Goal: Task Accomplishment & Management: Manage account settings

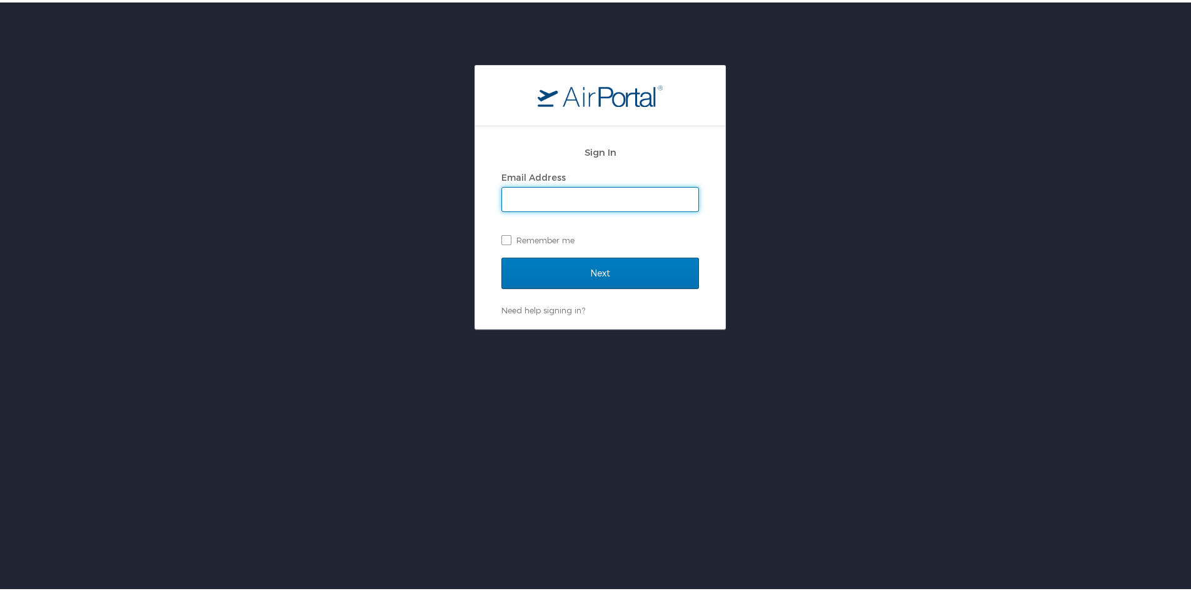
type input "[PERSON_NAME][EMAIL_ADDRESS][DOMAIN_NAME]"
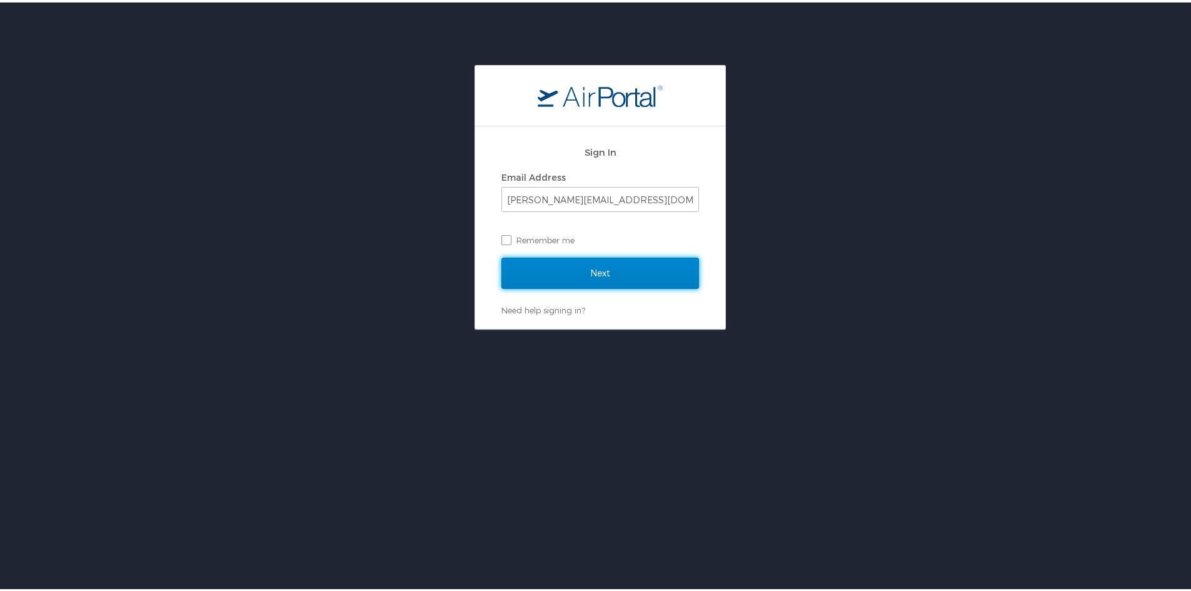
click at [598, 275] on input "Next" at bounding box center [601, 270] width 198 height 31
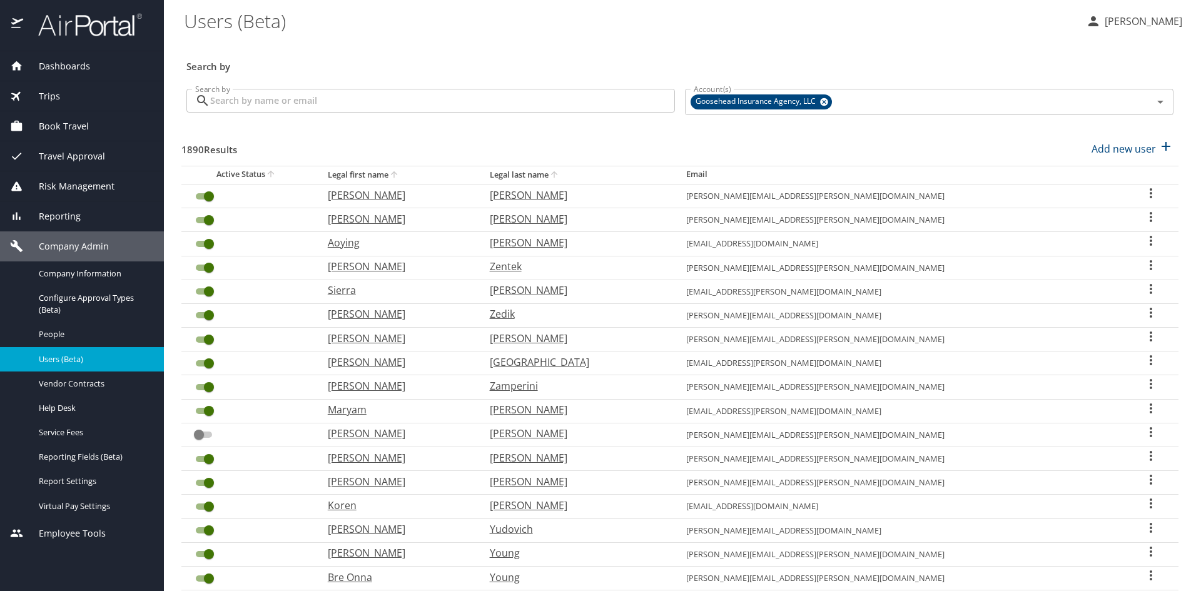
click at [422, 101] on input "Search by" at bounding box center [442, 101] width 465 height 24
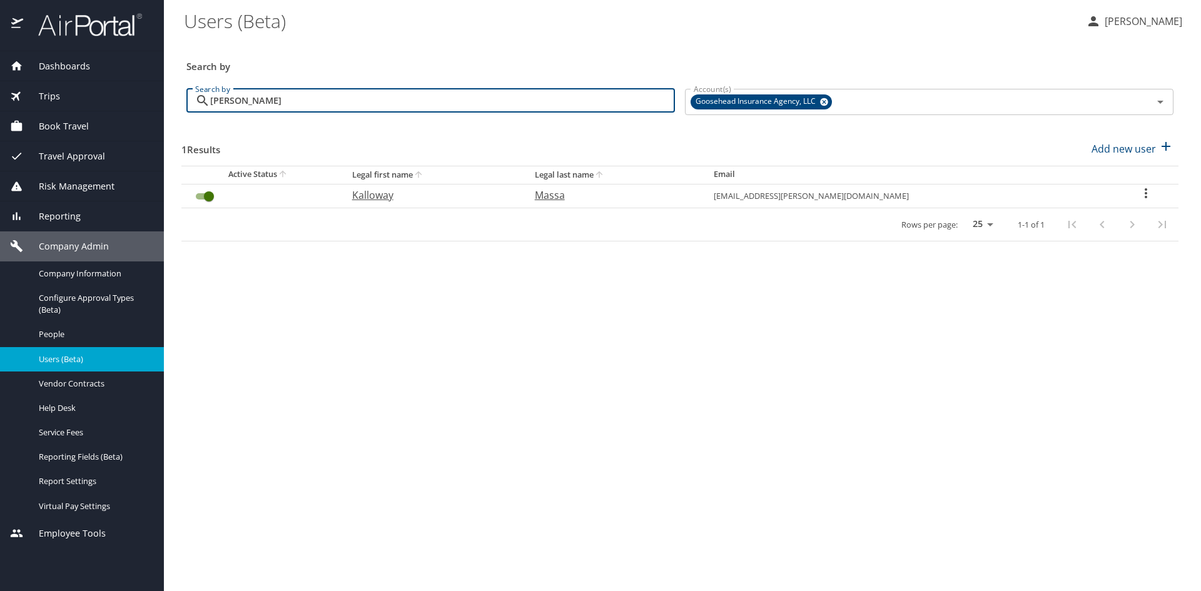
type input "kallow"
click at [1146, 192] on icon "User Search Table" at bounding box center [1145, 193] width 15 height 15
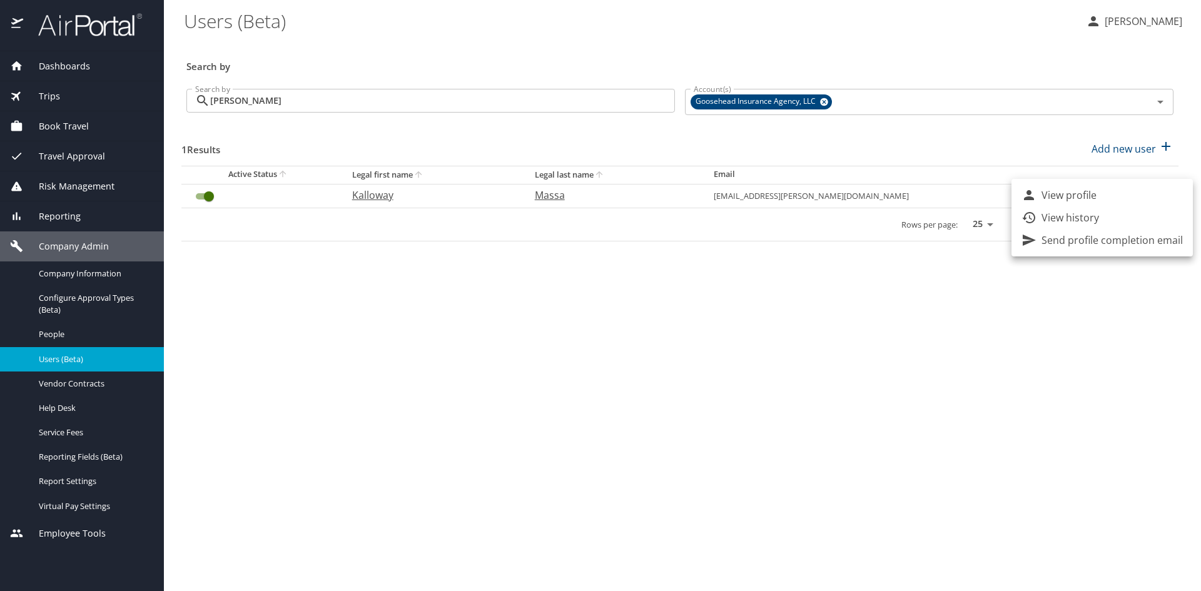
click at [1094, 192] on p "View profile" at bounding box center [1068, 195] width 55 height 15
select select "US"
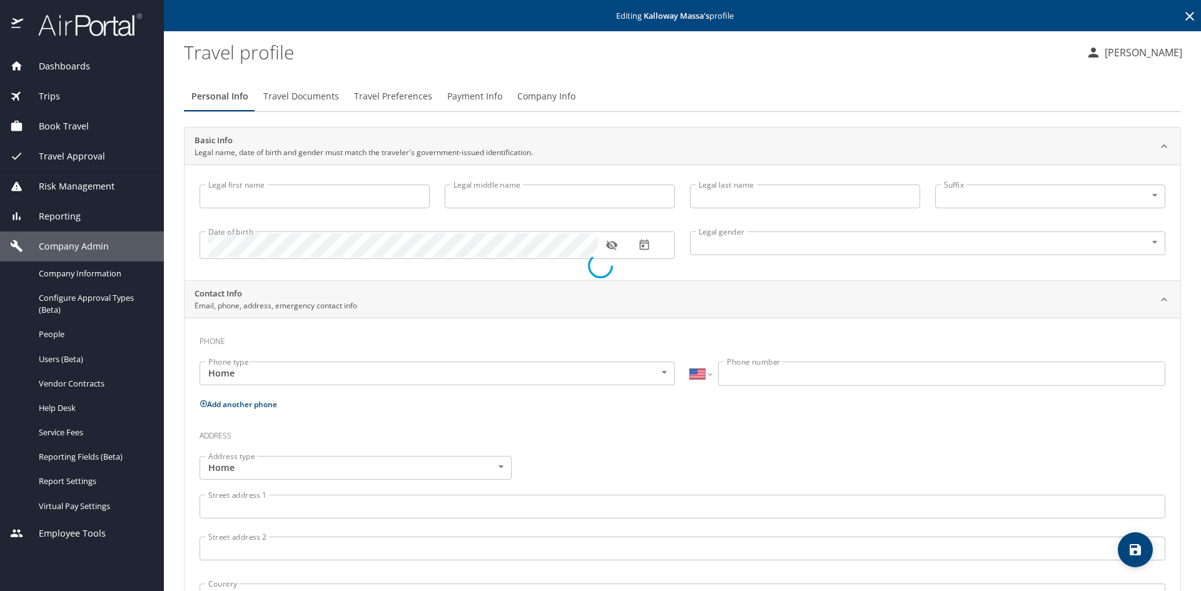
type input "Kalloway"
type input "Massa"
type input "Female"
select select "US"
click at [311, 94] on span "Travel Documents" at bounding box center [301, 97] width 76 height 16
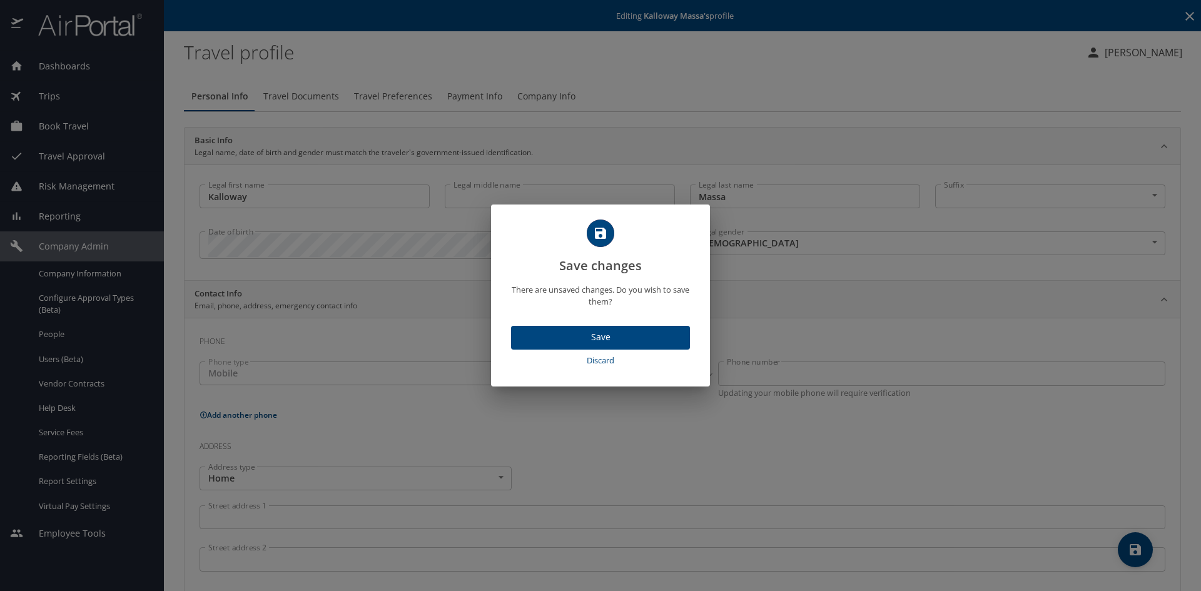
click at [593, 361] on span "Discard" at bounding box center [600, 360] width 169 height 14
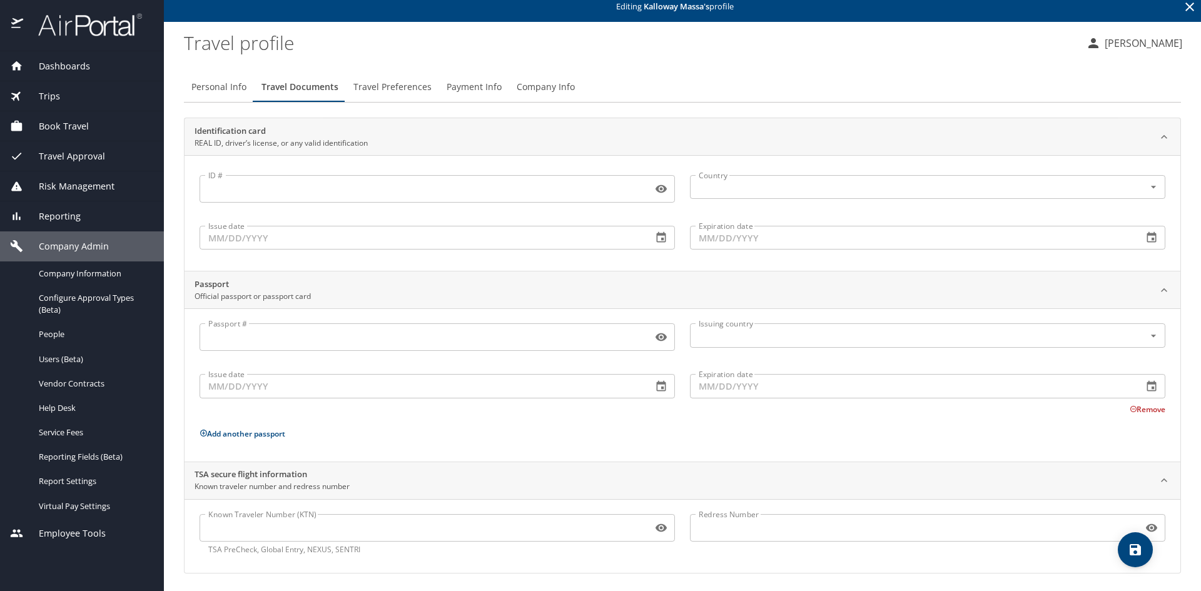
scroll to position [12, 0]
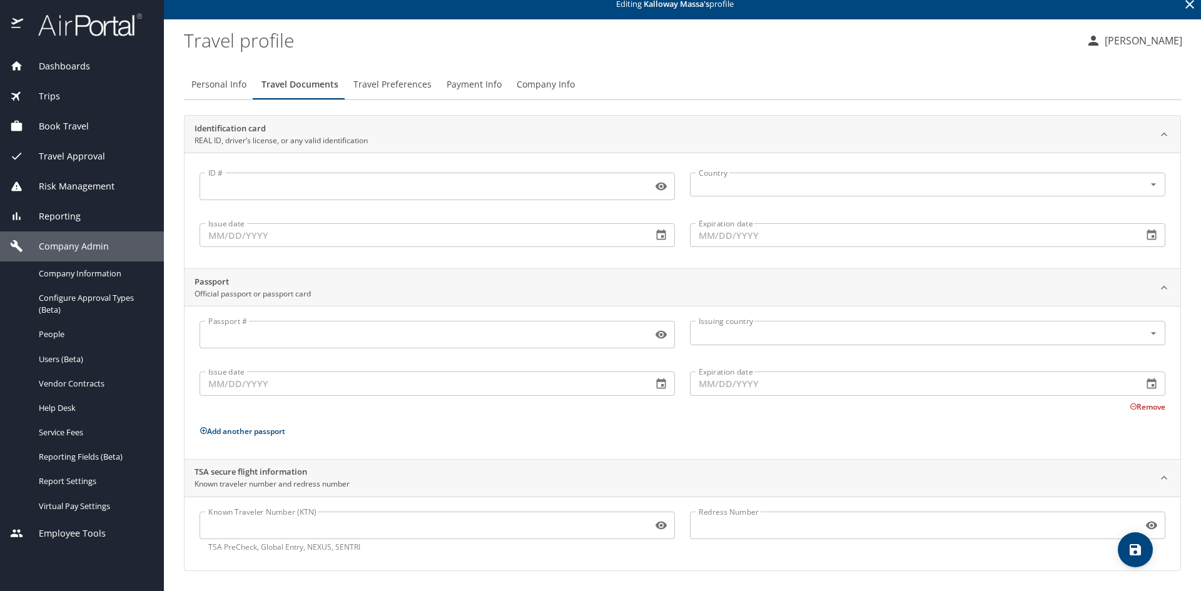
click at [403, 88] on span "Travel Preferences" at bounding box center [392, 85] width 78 height 16
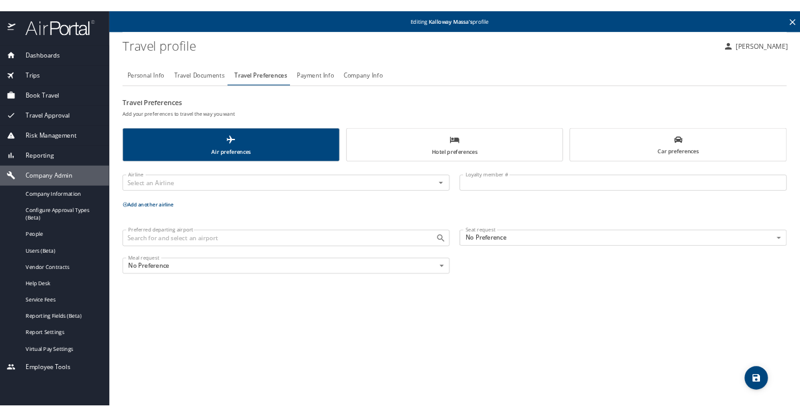
scroll to position [0, 0]
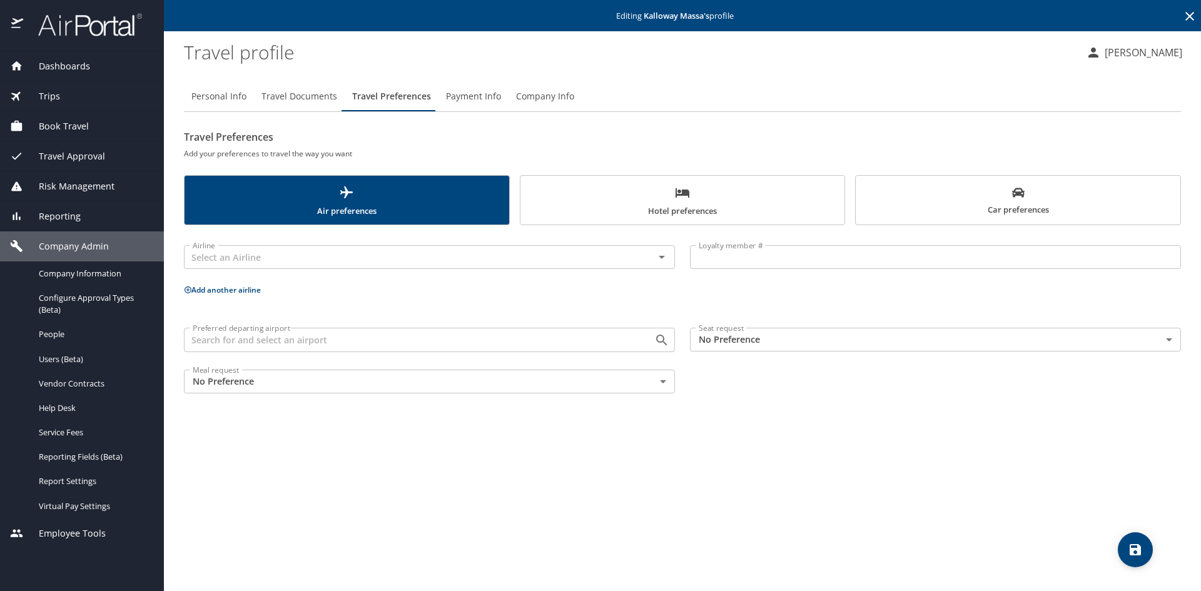
drag, startPoint x: 76, startPoint y: 128, endPoint x: 81, endPoint y: 123, distance: 7.5
click at [76, 128] on span "Book Travel" at bounding box center [56, 126] width 66 height 14
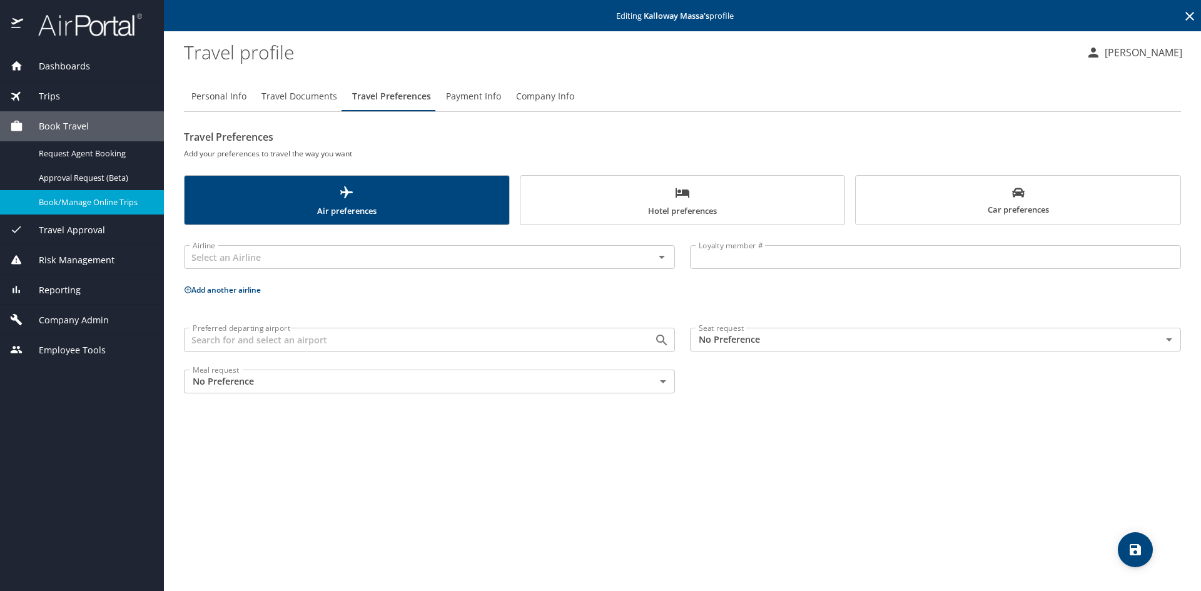
click at [53, 198] on span "Book/Manage Online Trips" at bounding box center [94, 202] width 110 height 12
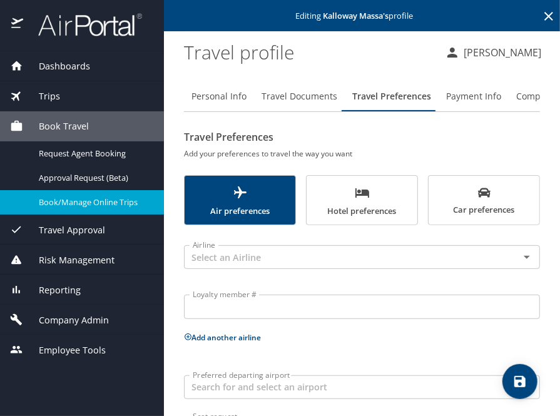
click at [48, 96] on span "Trips" at bounding box center [41, 96] width 37 height 14
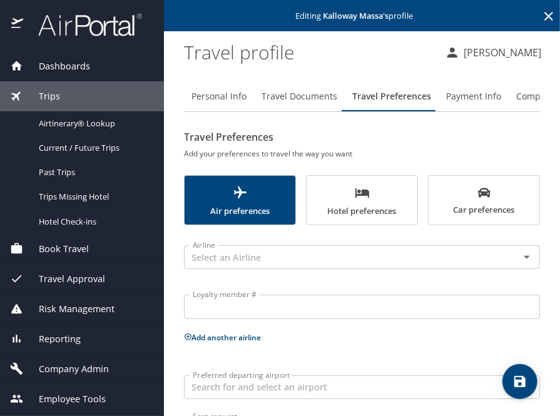
click at [74, 250] on span "Book Travel" at bounding box center [56, 249] width 66 height 14
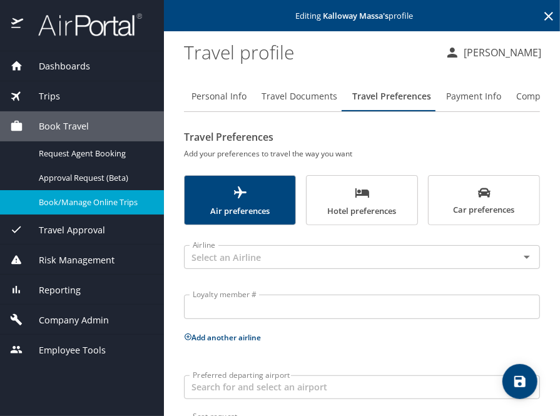
click at [65, 201] on span "Book/Manage Online Trips" at bounding box center [94, 202] width 110 height 12
